Goal: Task Accomplishment & Management: Manage account settings

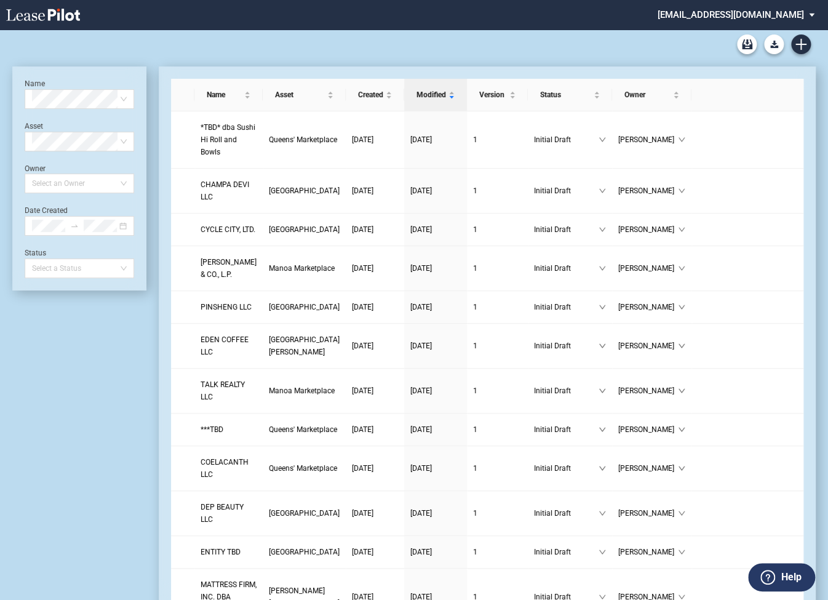
click at [739, 14] on md-select "[EMAIL_ADDRESS][DOMAIN_NAME] Super Admin Area Admin Area Settings Sign Out" at bounding box center [740, 14] width 169 height 28
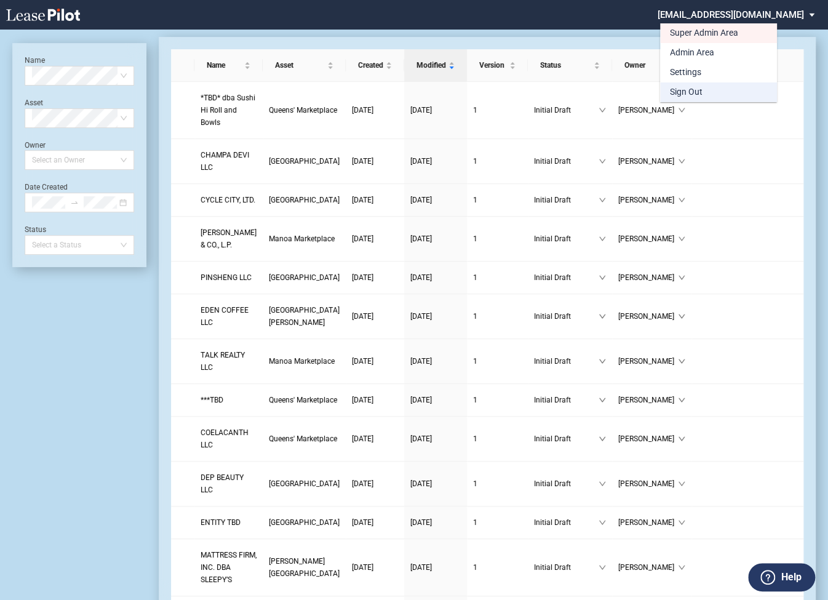
click at [692, 90] on div "Sign Out" at bounding box center [686, 92] width 33 height 12
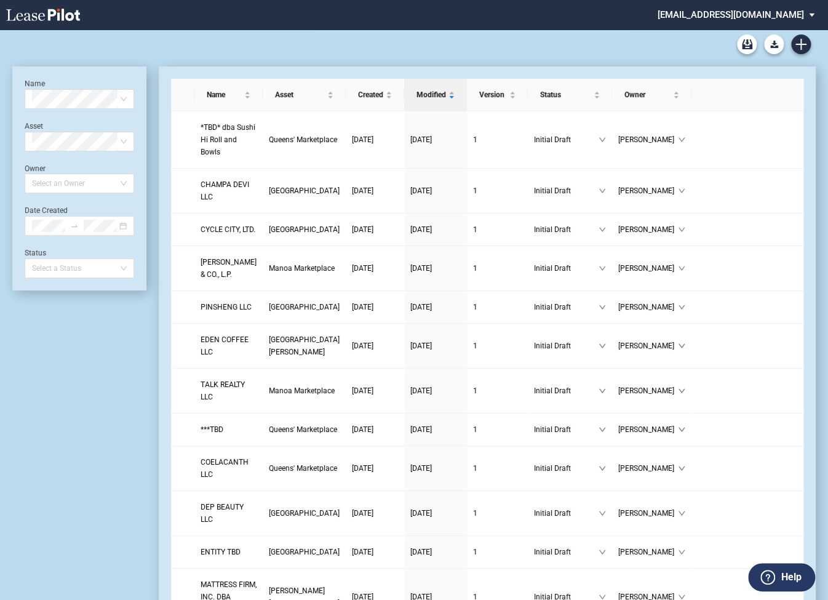
click at [762, 15] on md-select "[EMAIL_ADDRESS][DOMAIN_NAME] Super Admin Area Admin Area Settings Sign Out" at bounding box center [740, 14] width 169 height 28
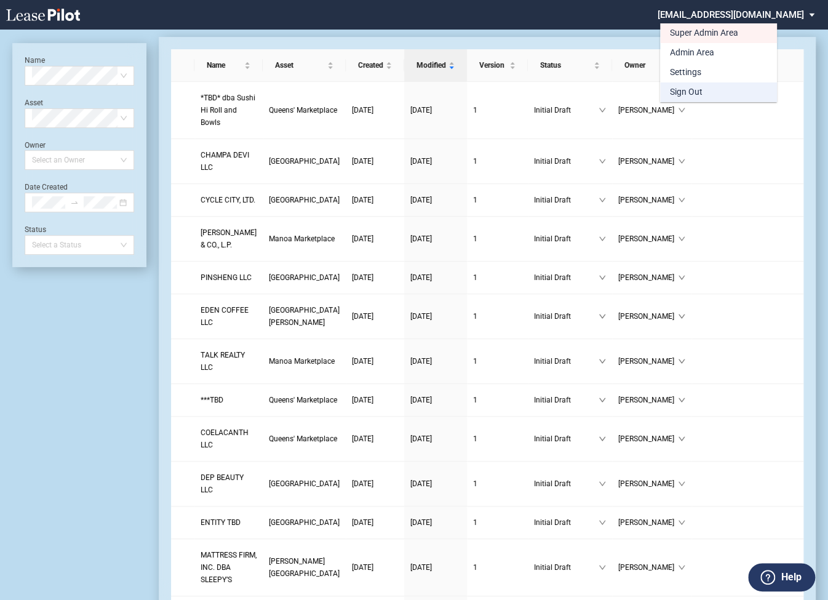
click at [698, 90] on div "Sign Out" at bounding box center [686, 92] width 33 height 12
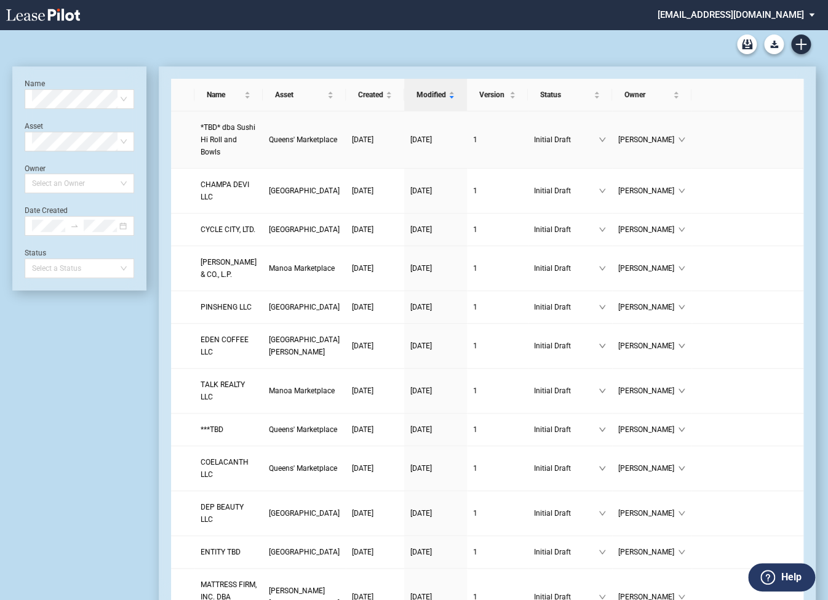
scroll to position [30, 0]
